Goal: Contribute content: Add original content to the website for others to see

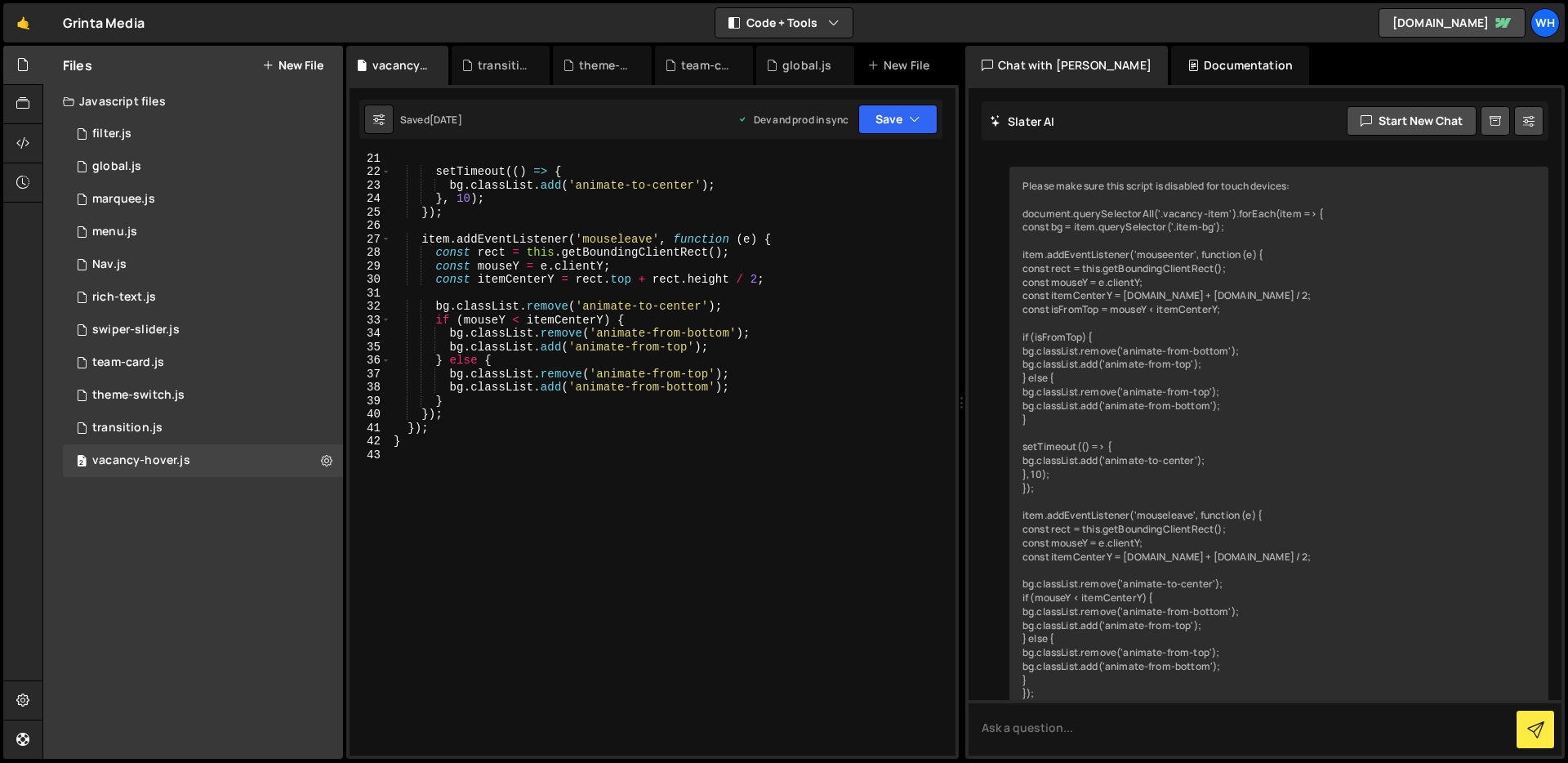
scroll to position [1779, 0]
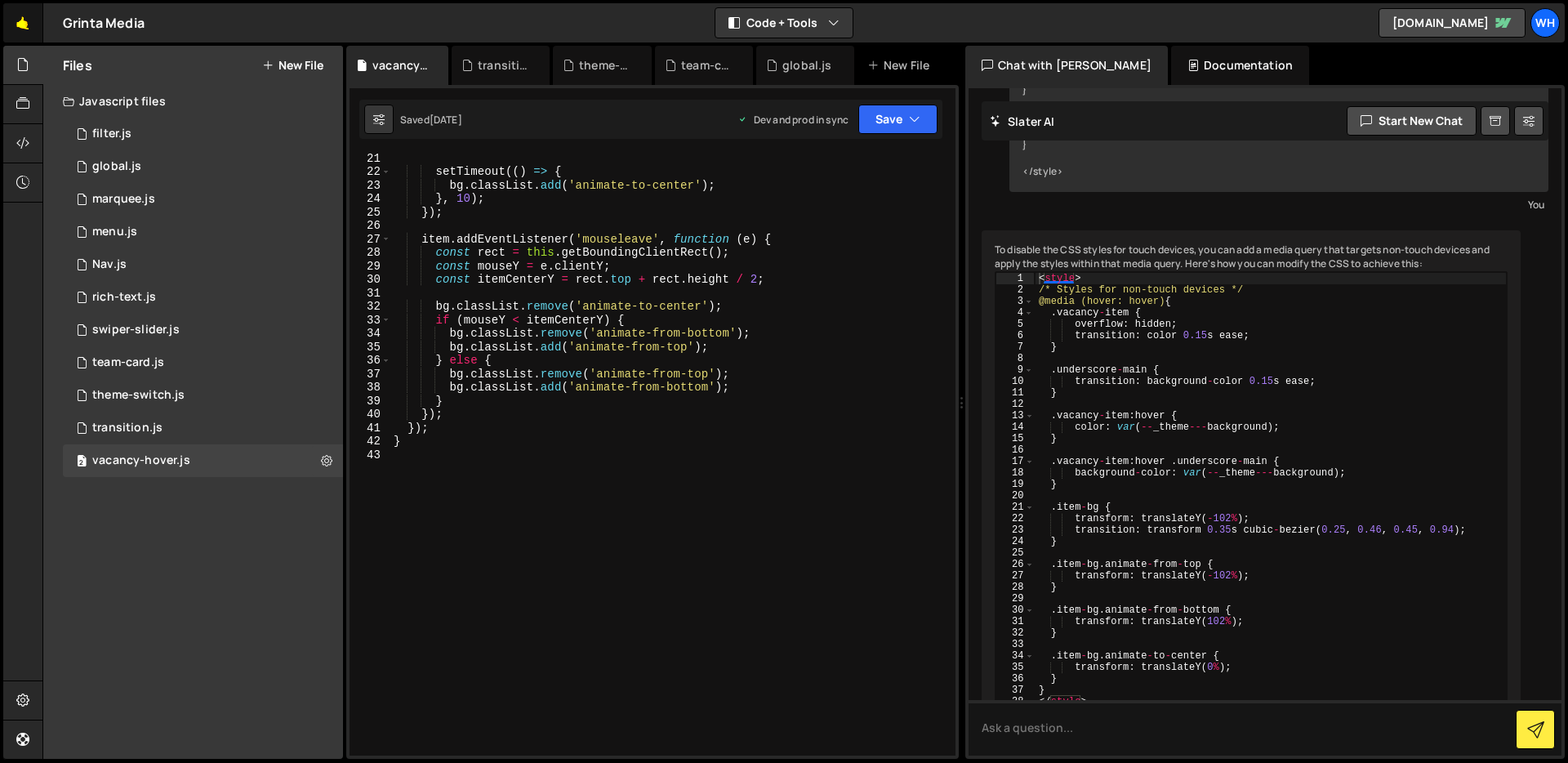
click at [15, 35] on link "🤙" at bounding box center [23, 23] width 40 height 40
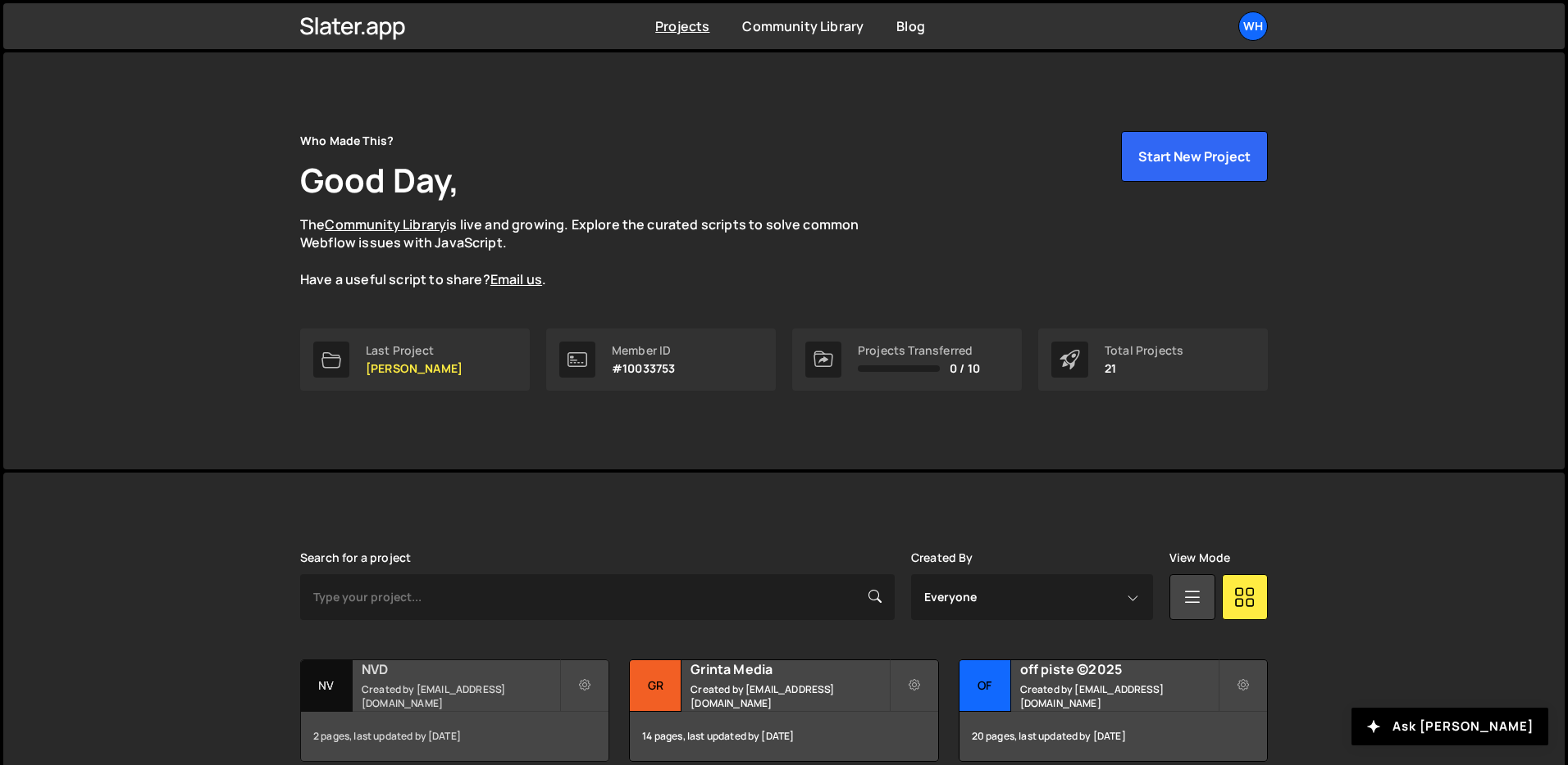
click at [395, 698] on small "Created by wisse@whomadethis.nl" at bounding box center [460, 696] width 197 height 28
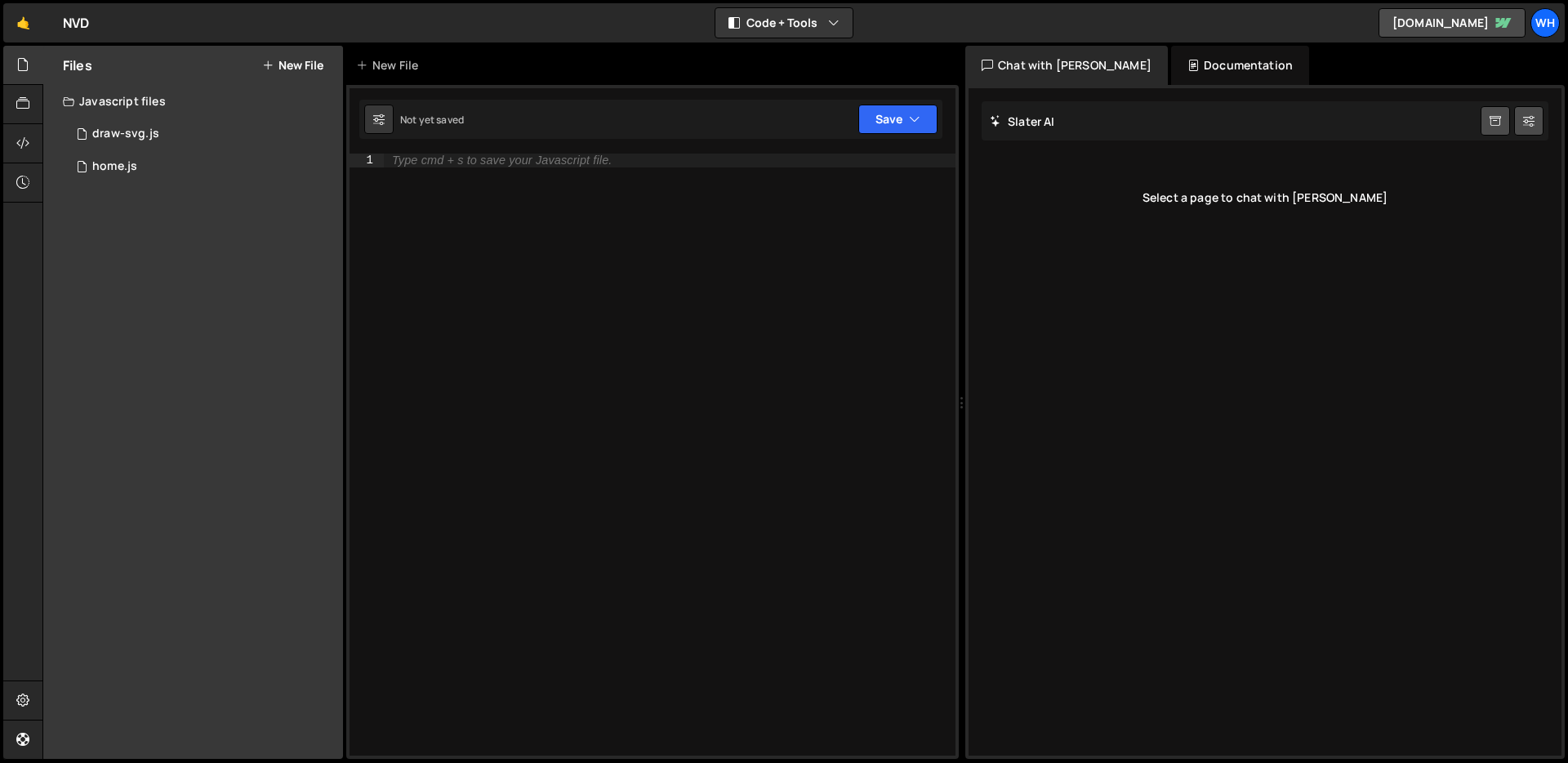
click at [313, 62] on button "New File" at bounding box center [292, 64] width 61 height 13
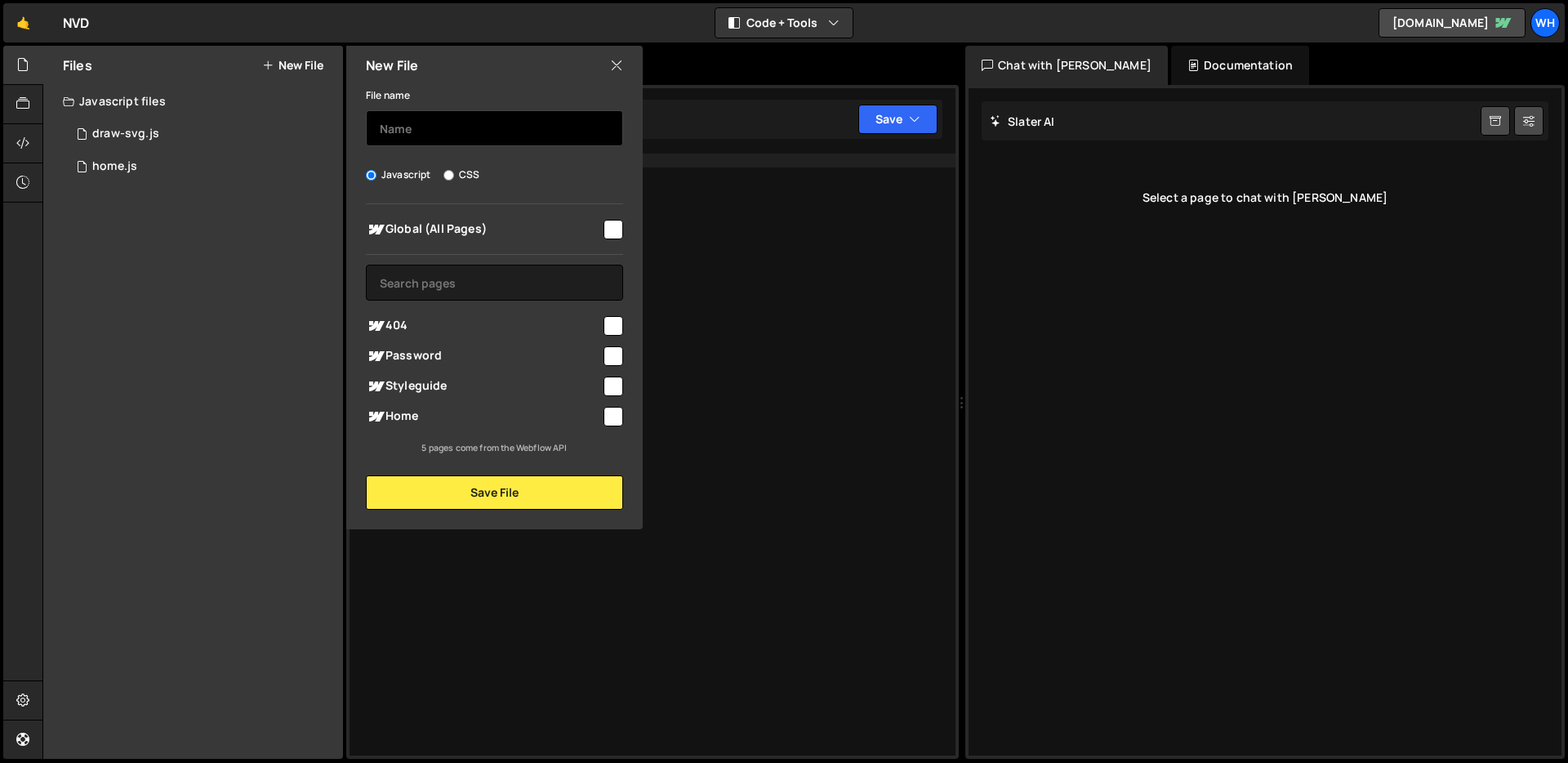
click at [428, 128] on input "text" at bounding box center [495, 128] width 258 height 36
type input "nav"
click at [617, 222] on input "checkbox" at bounding box center [613, 229] width 20 height 20
checkbox input "true"
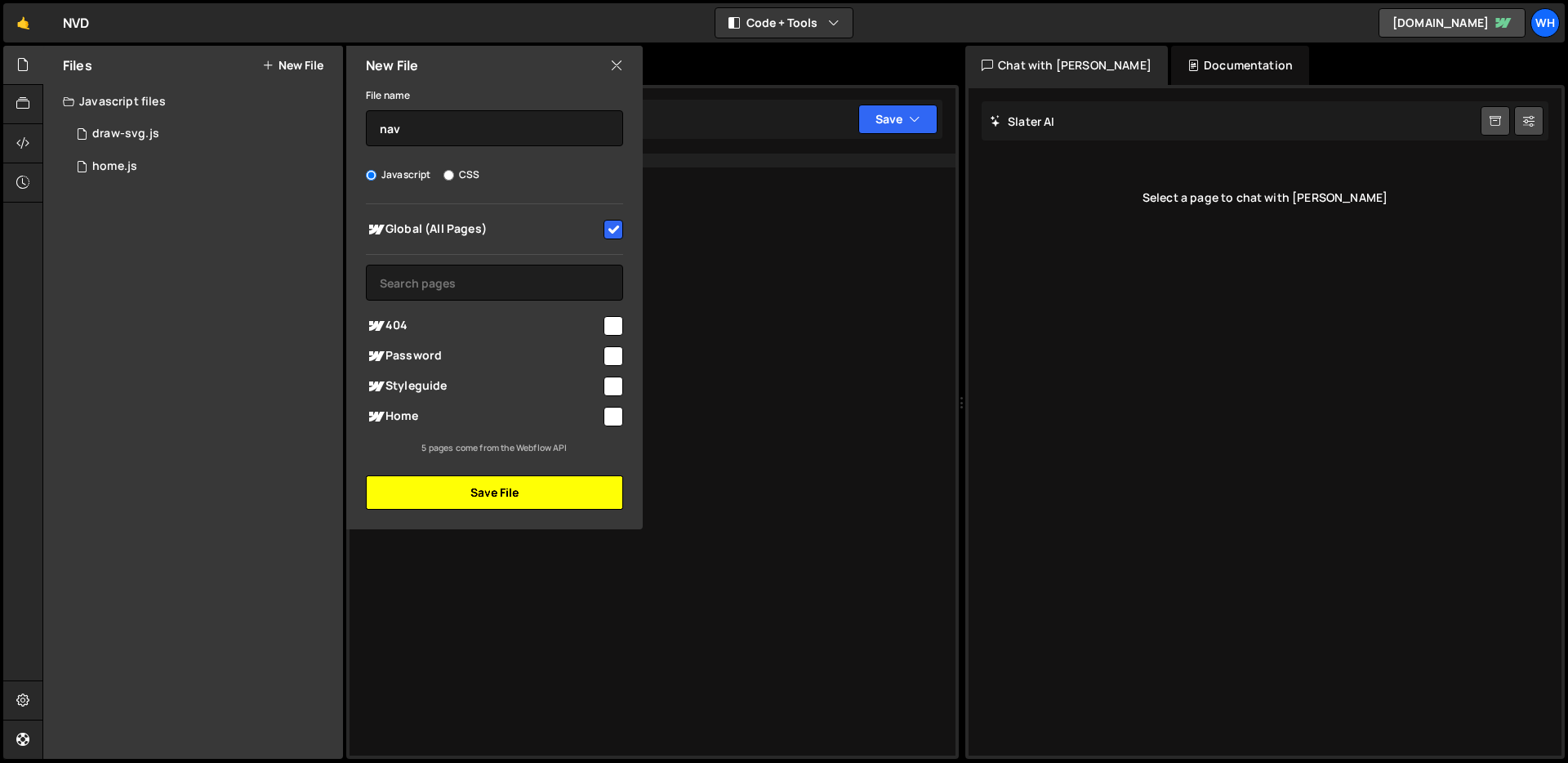
click at [499, 497] on button "Save File" at bounding box center [495, 493] width 258 height 34
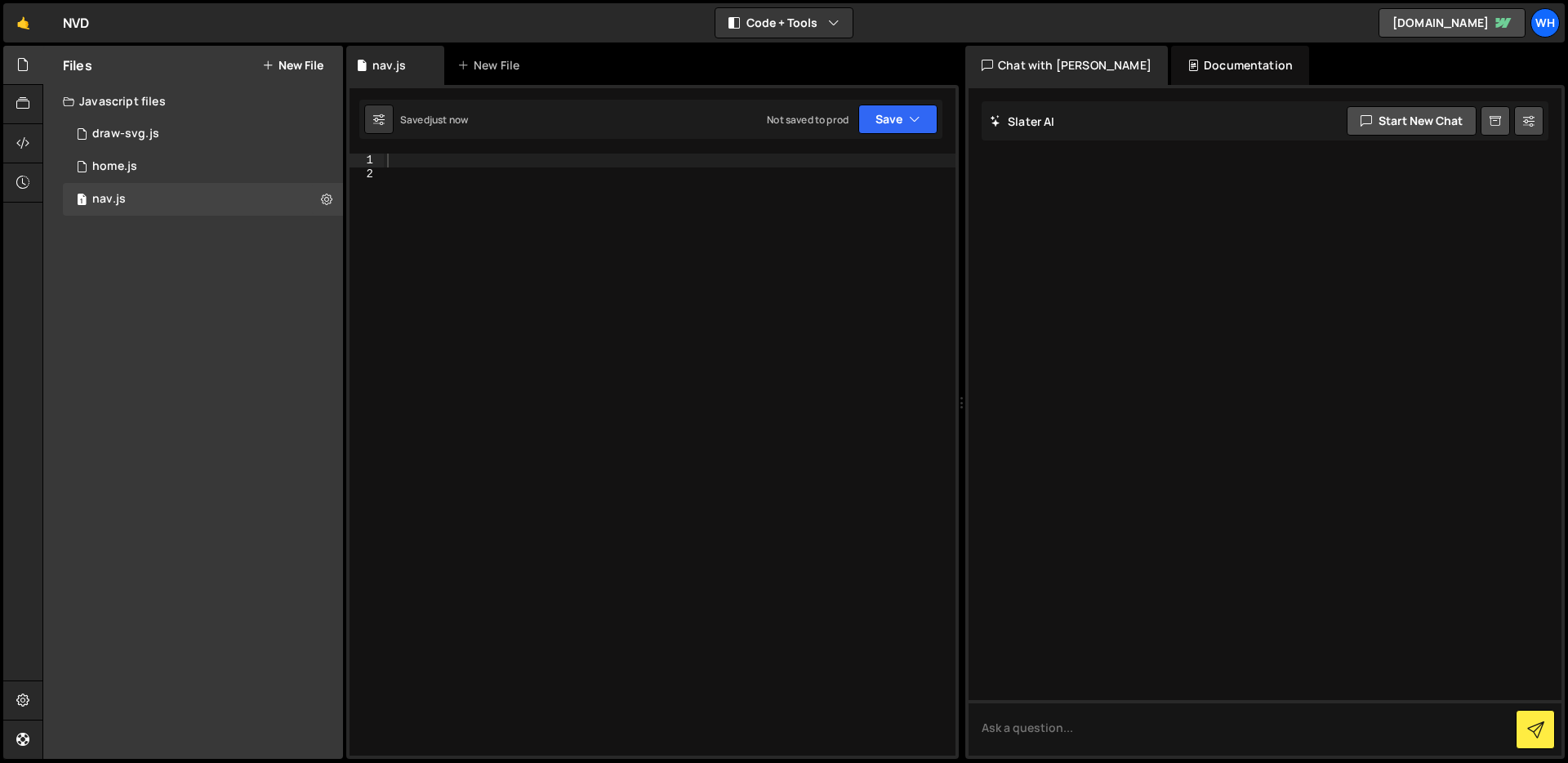
click at [424, 164] on div at bounding box center [670, 468] width 572 height 629
paste textarea "});"
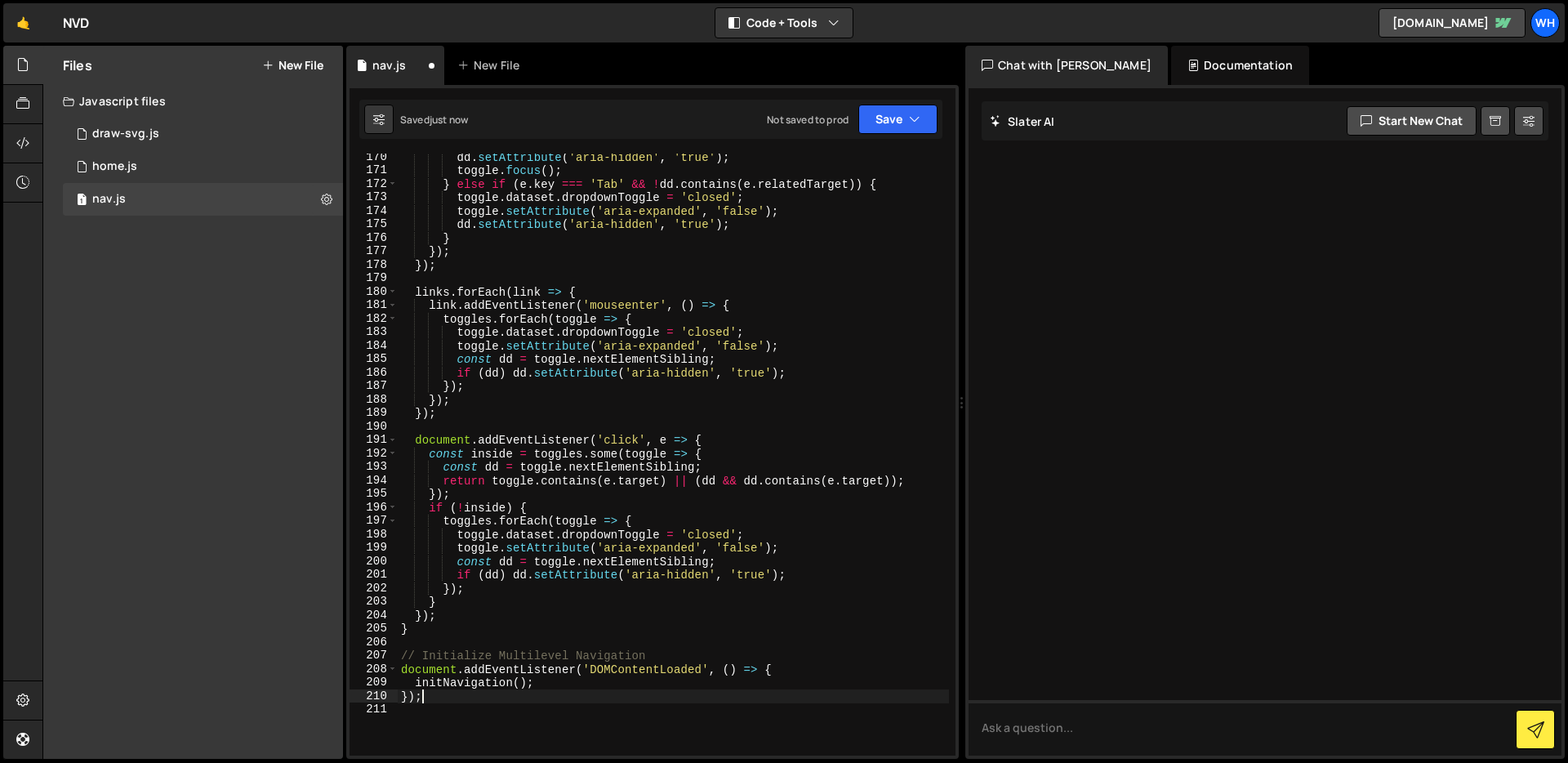
scroll to position [2377, 0]
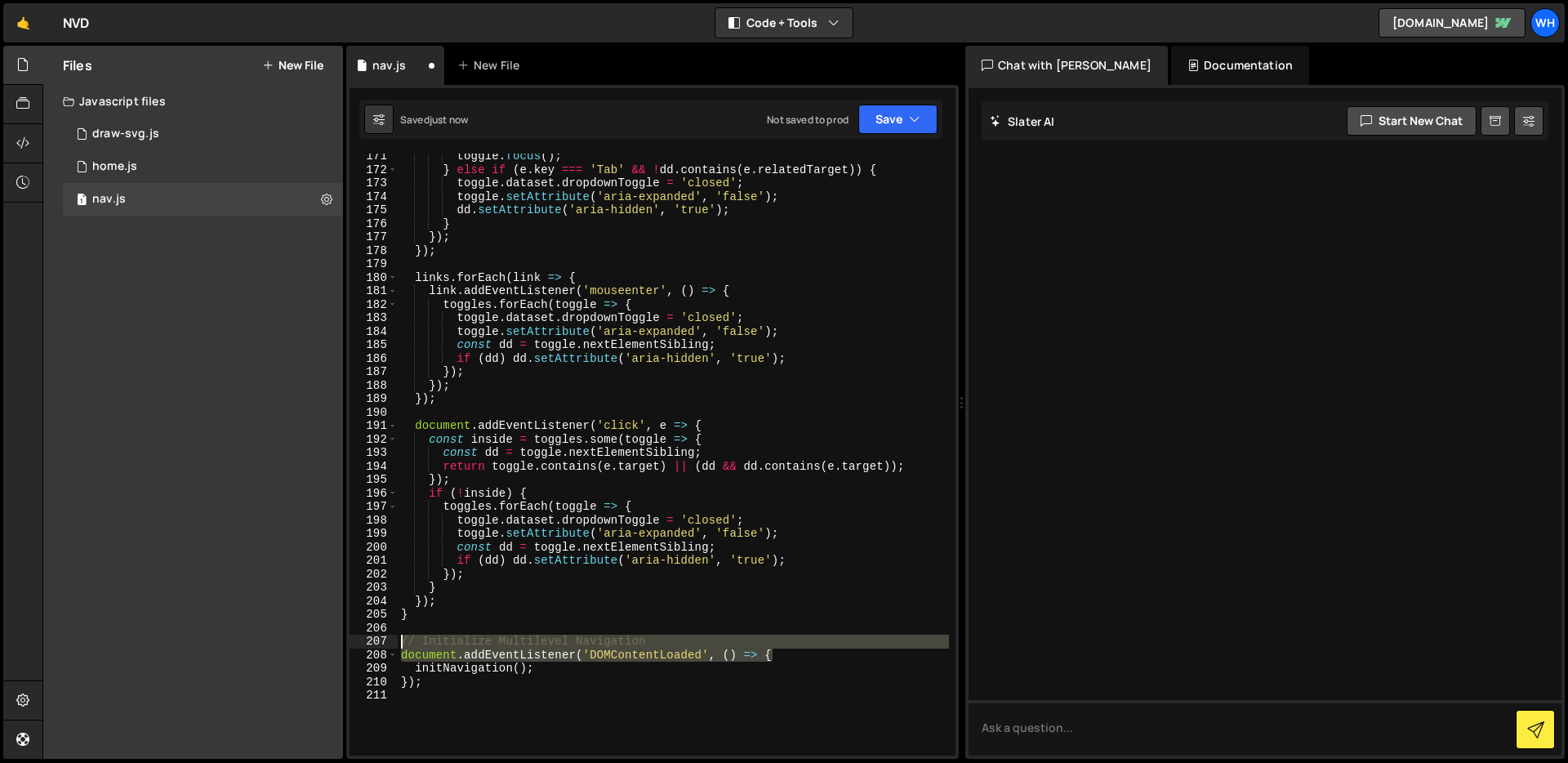
drag, startPoint x: 706, startPoint y: 656, endPoint x: 337, endPoint y: 639, distance: 369.4
click at [337, 639] on div "Files New File Javascript files 1 draw-svg.js 0 1 home.js 0 1 nav.js 0 CSS files" at bounding box center [805, 402] width 1526 height 714
type textarea "// Initialize Multilevel Navigation document.addEventListener('DOMContentLoaded…"
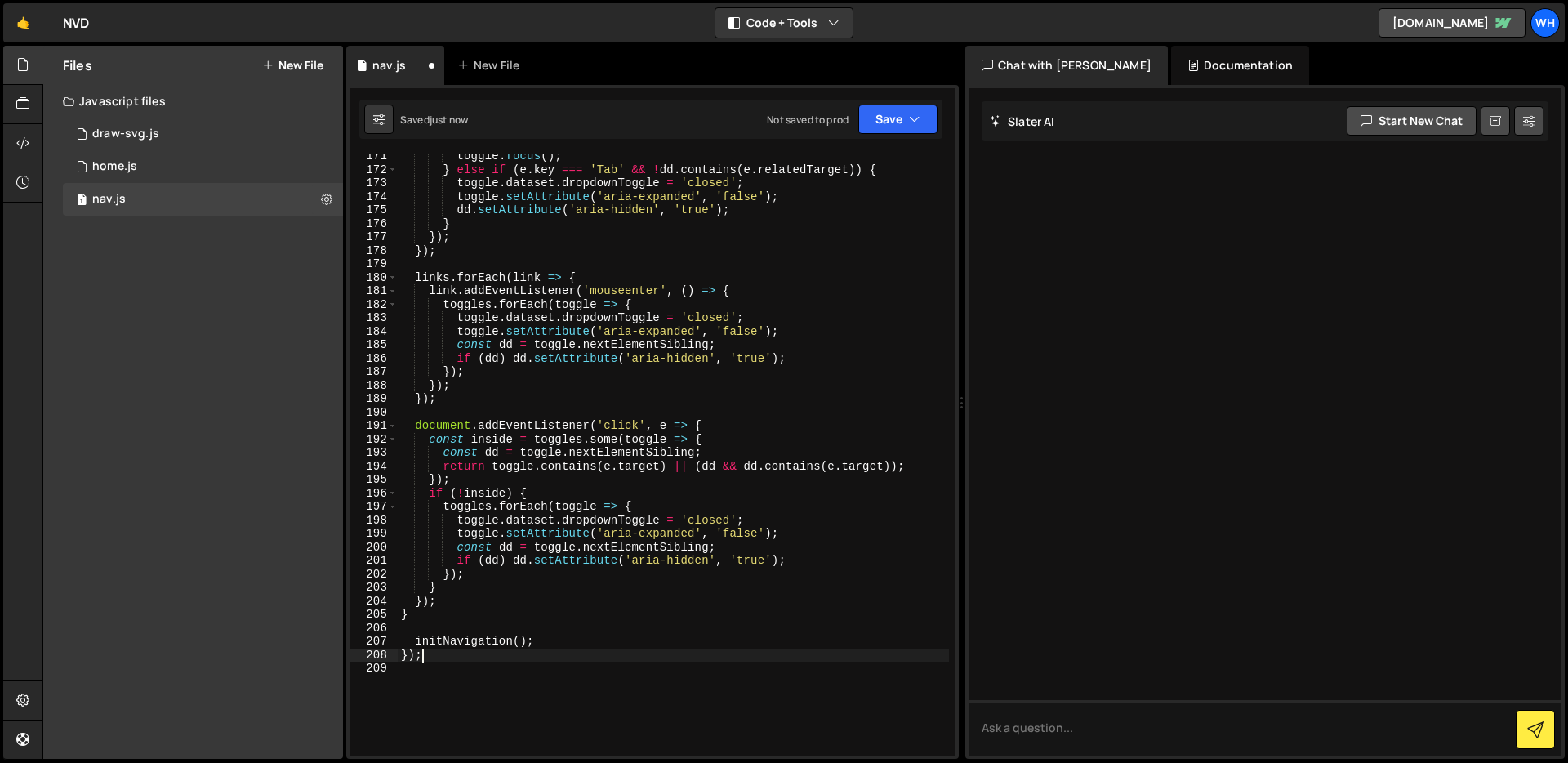
drag, startPoint x: 439, startPoint y: 650, endPoint x: 392, endPoint y: 650, distance: 47.0
click at [393, 650] on div "171 172 173 174 175 176 177 178 179 180 181 182 183 184 185 186 187 188 189 190…" at bounding box center [653, 455] width 606 height 602
type textarea "});"
type textarea "initNavigation();"
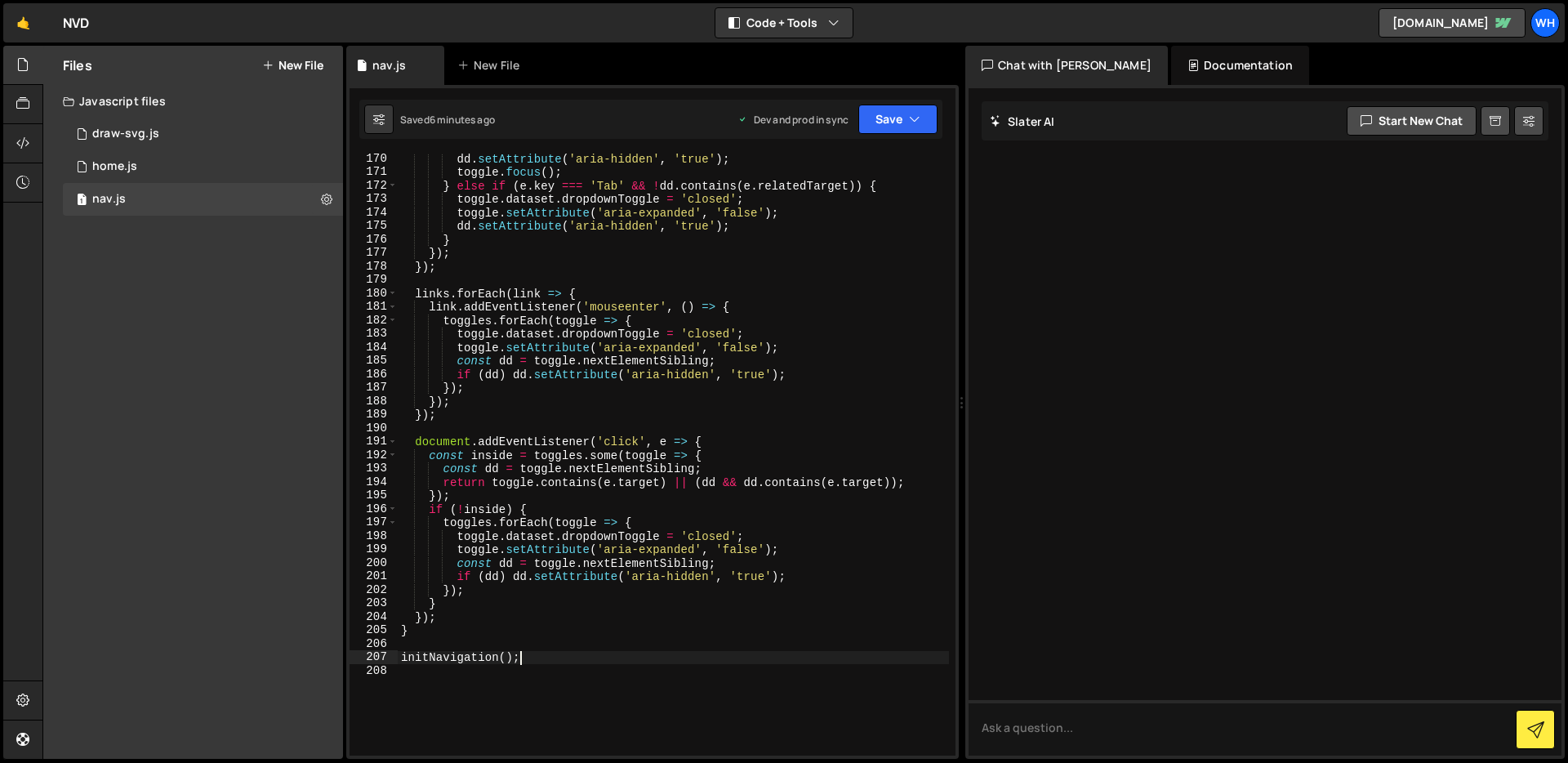
scroll to position [2445, 0]
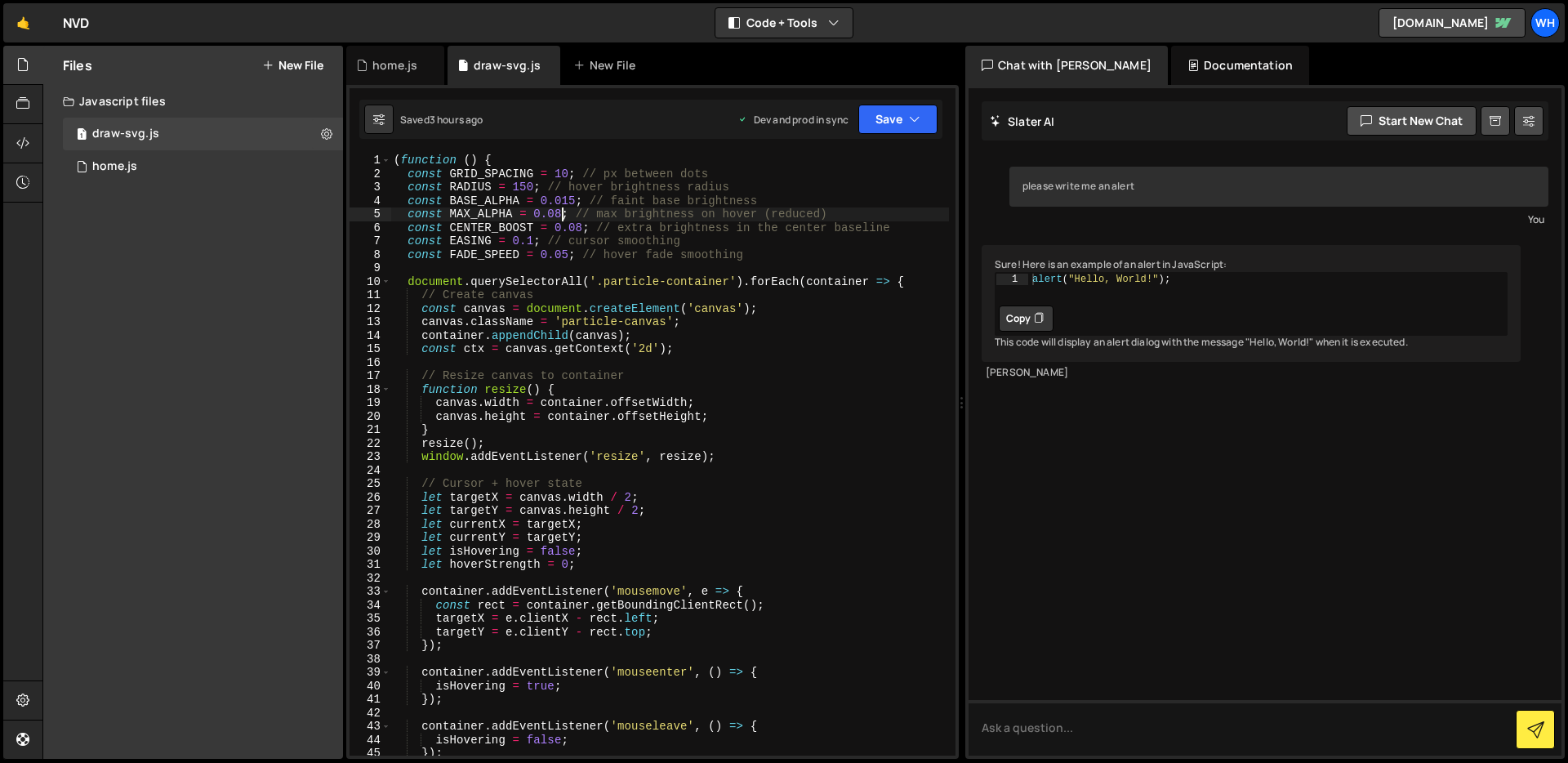
scroll to position [0, 11]
